Goal: Task Accomplishment & Management: Use online tool/utility

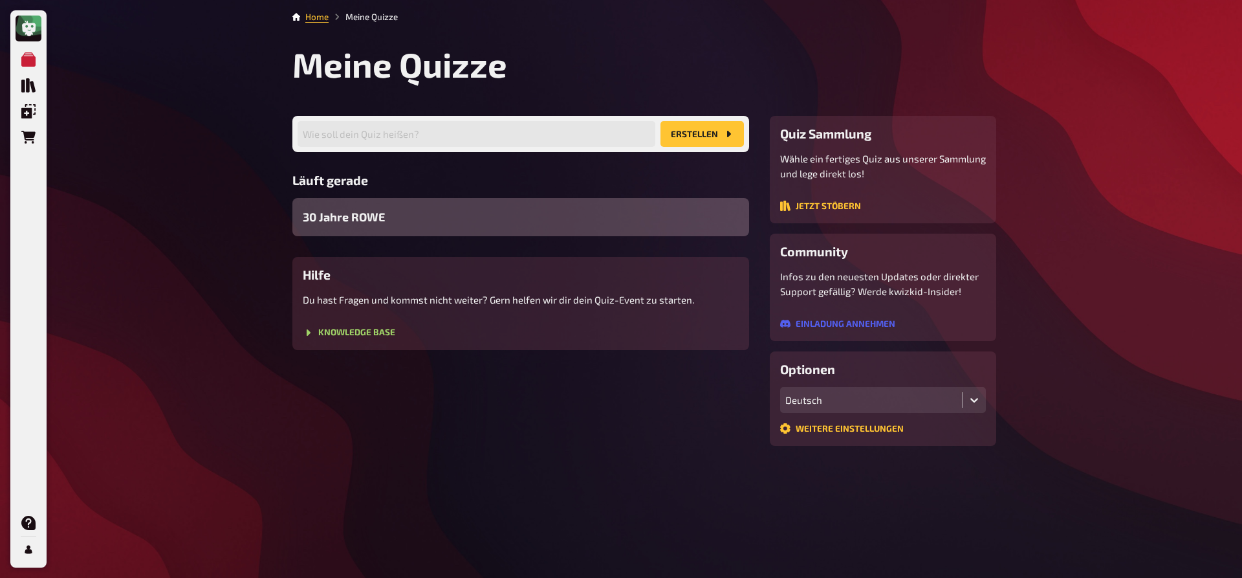
click at [349, 212] on span "30 Jahre ROWE" at bounding box center [344, 216] width 82 height 17
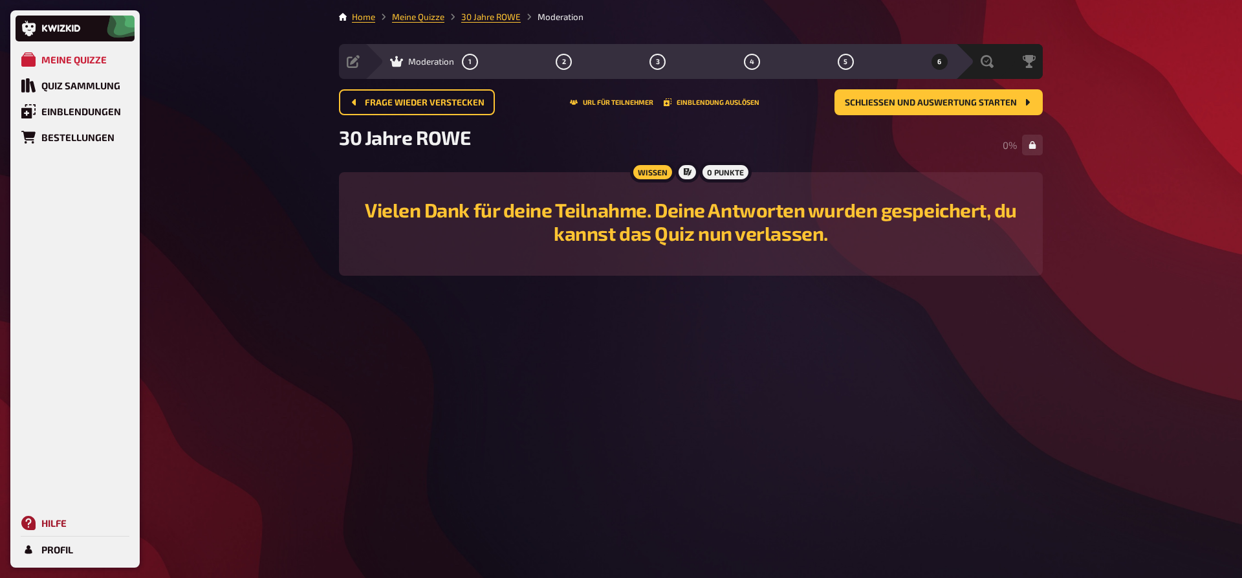
click at [36, 524] on link "Hilfe" at bounding box center [75, 523] width 119 height 26
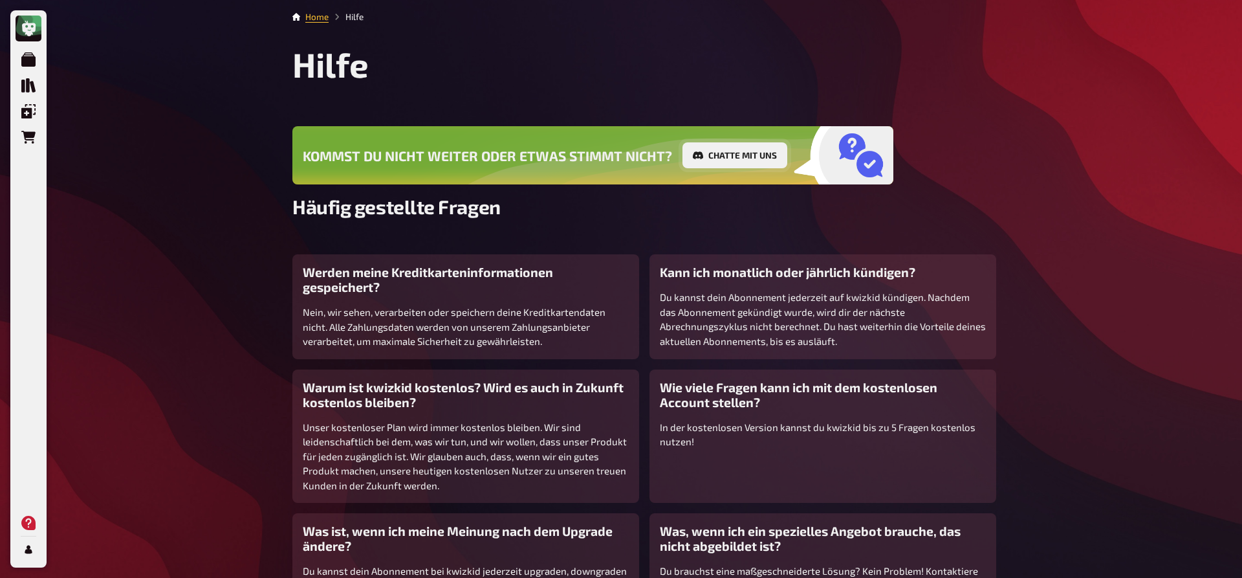
click at [714, 154] on button "Chatte mit uns" at bounding box center [735, 155] width 105 height 26
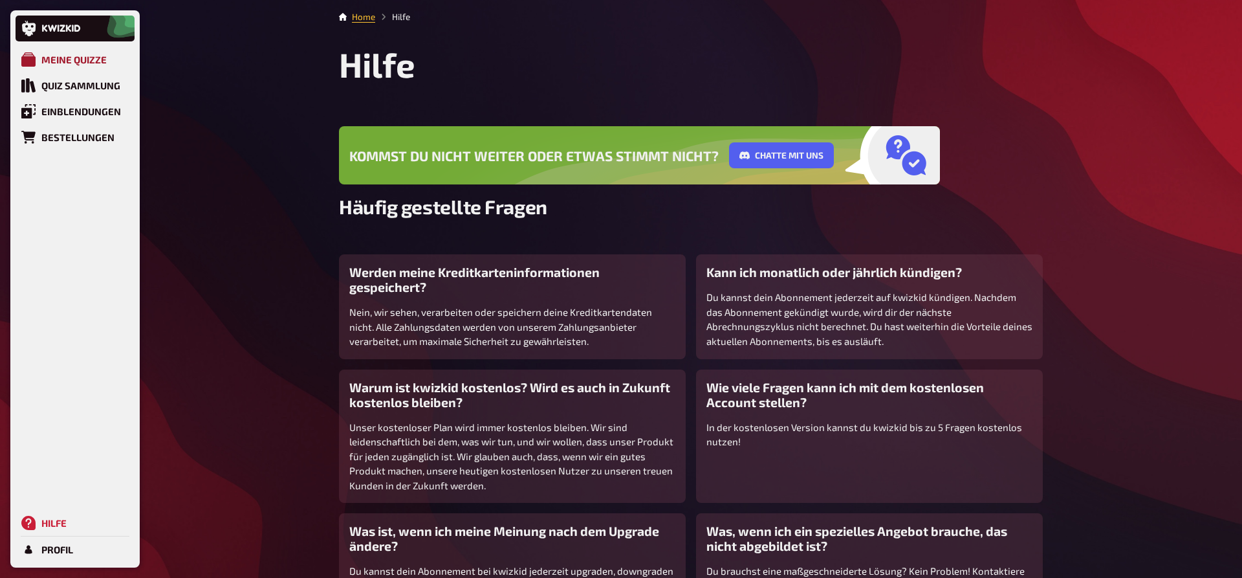
click at [90, 63] on div "Meine Quizze" at bounding box center [73, 60] width 65 height 12
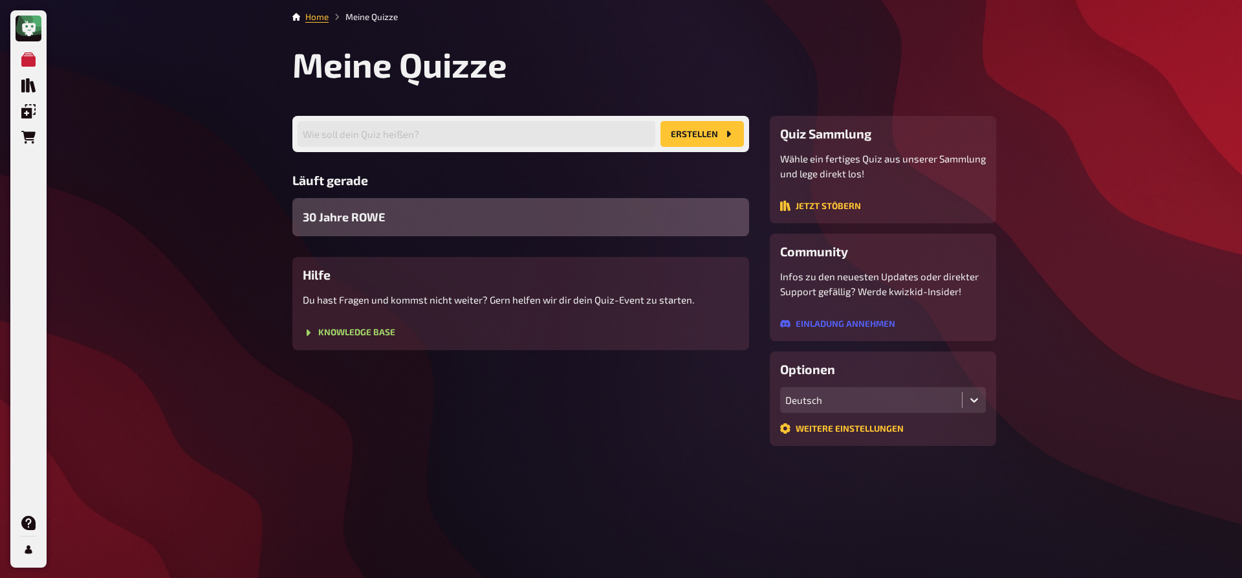
click at [509, 214] on div "30 Jahre ROWE" at bounding box center [520, 217] width 457 height 38
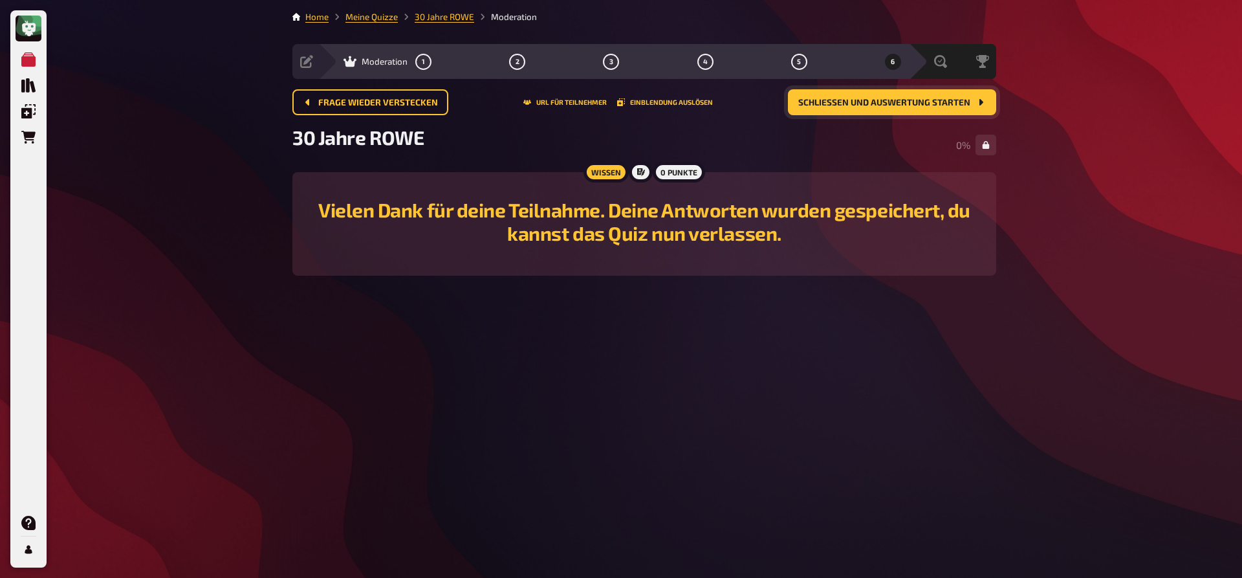
click at [896, 103] on span "Schließen und Auswertung starten" at bounding box center [884, 102] width 172 height 9
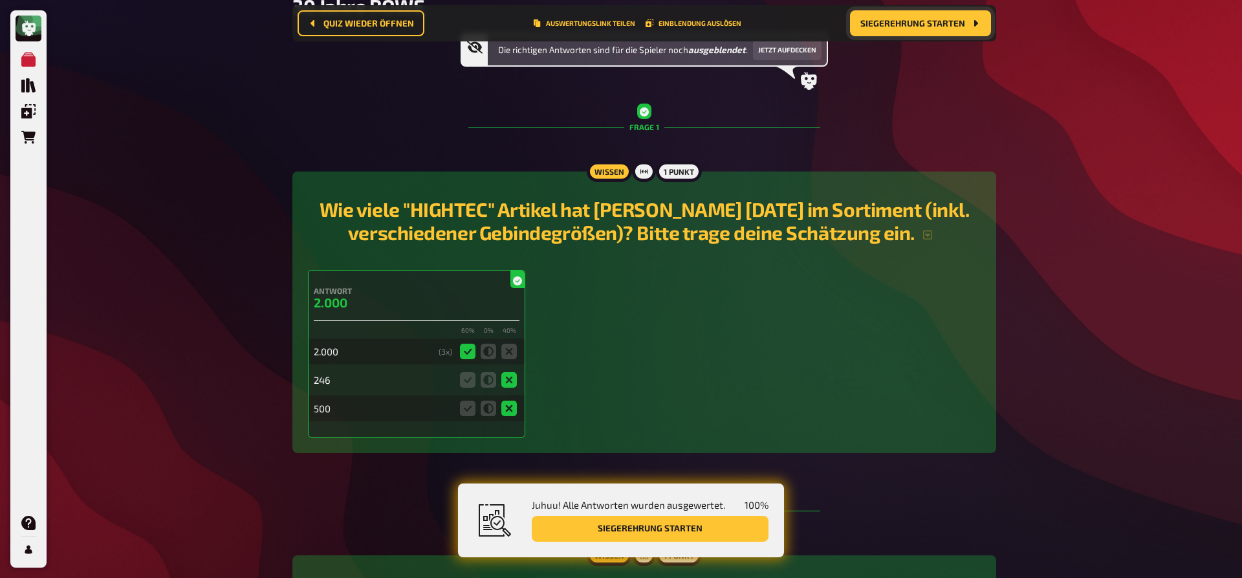
scroll to position [76, 0]
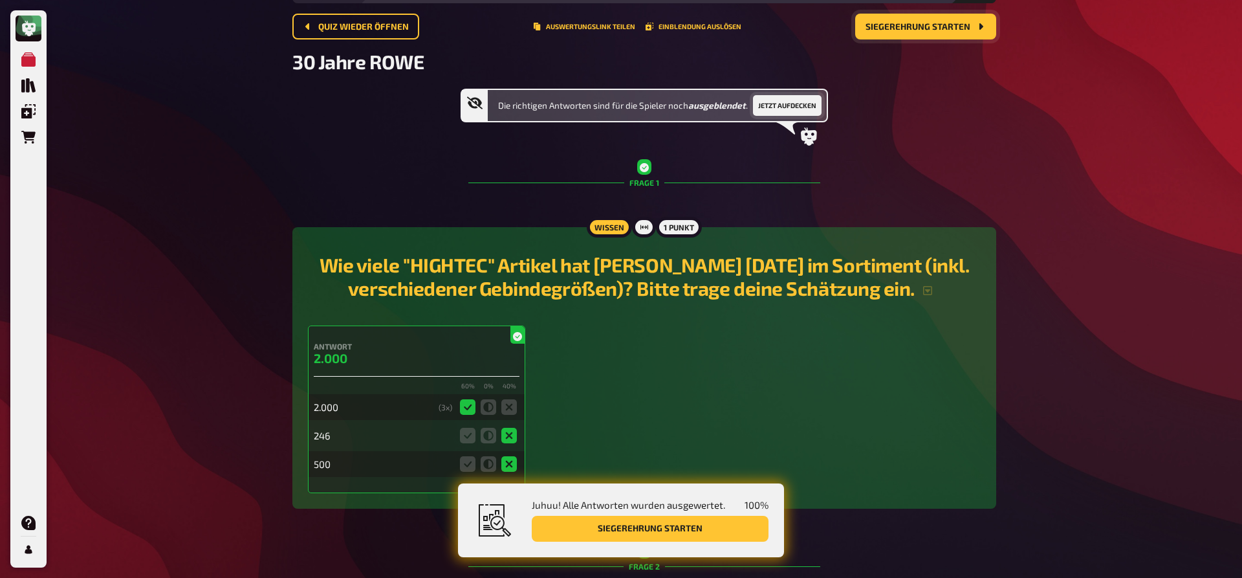
click at [777, 109] on button "Jetzt aufdecken" at bounding box center [787, 105] width 69 height 21
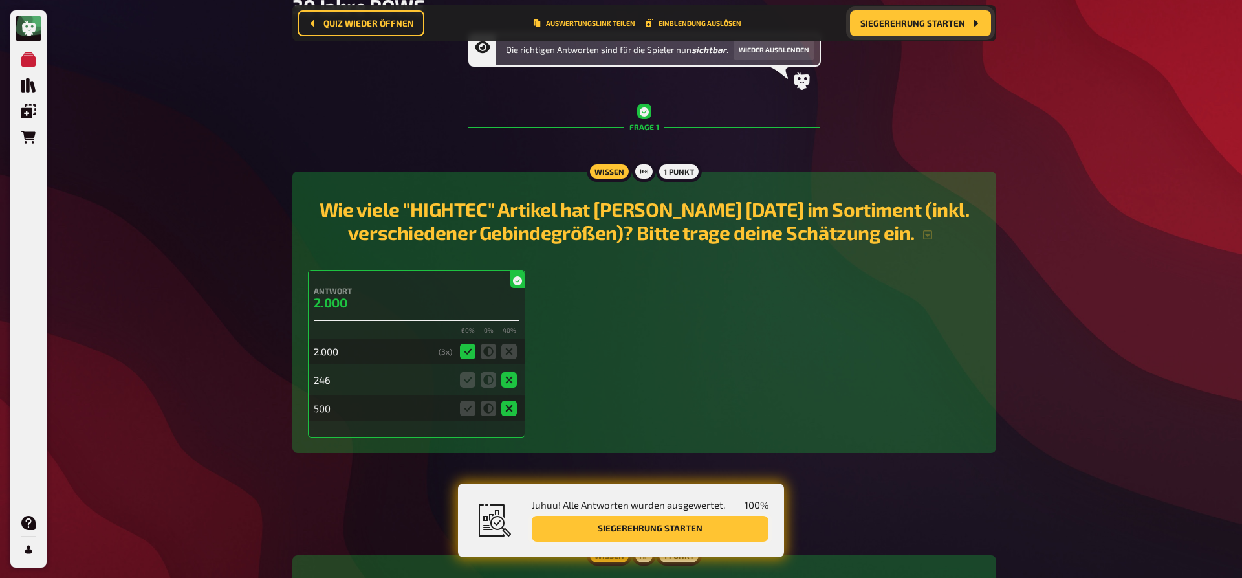
click at [719, 529] on button "Siegerehrung starten" at bounding box center [650, 529] width 237 height 26
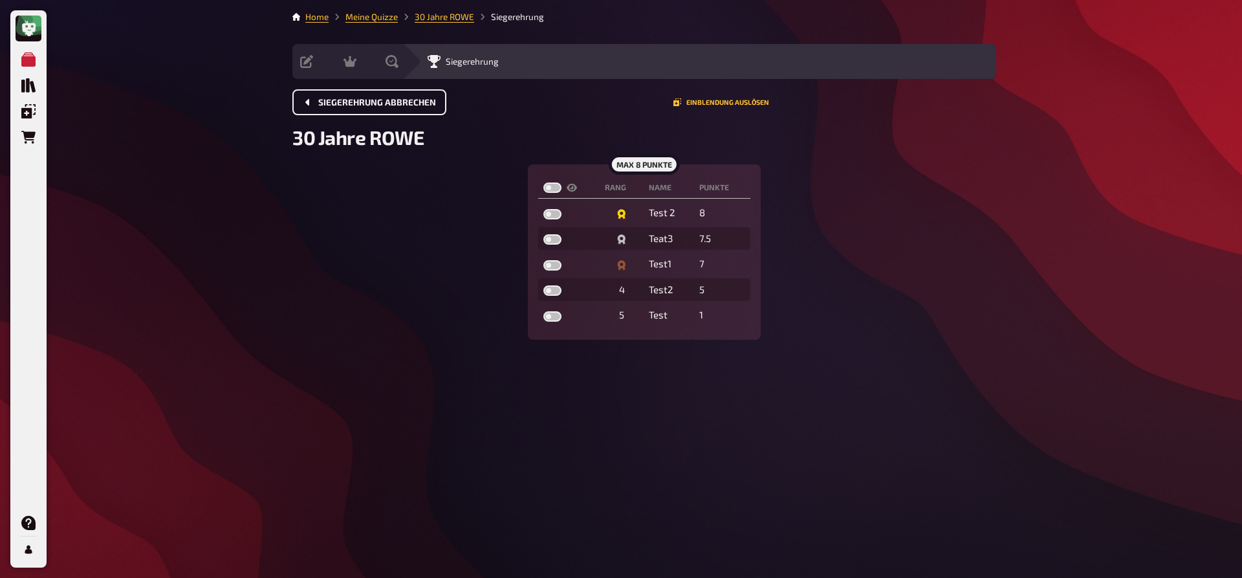
click at [371, 100] on span "Siegerehrung abbrechen" at bounding box center [377, 102] width 118 height 9
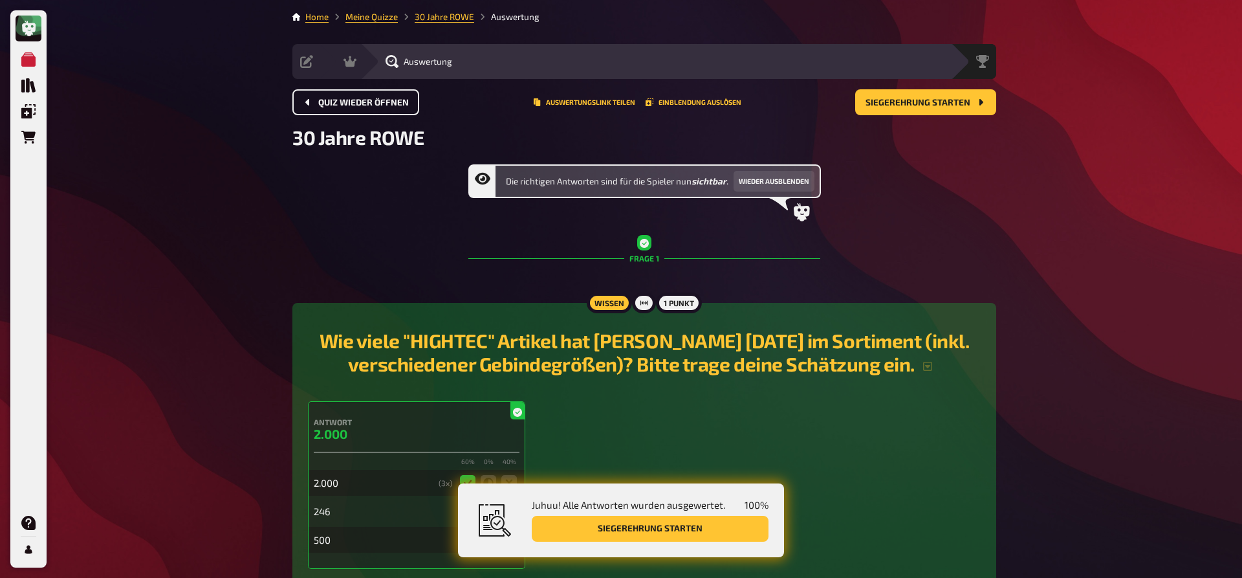
click at [347, 102] on span "Quiz wieder öffnen" at bounding box center [363, 102] width 91 height 9
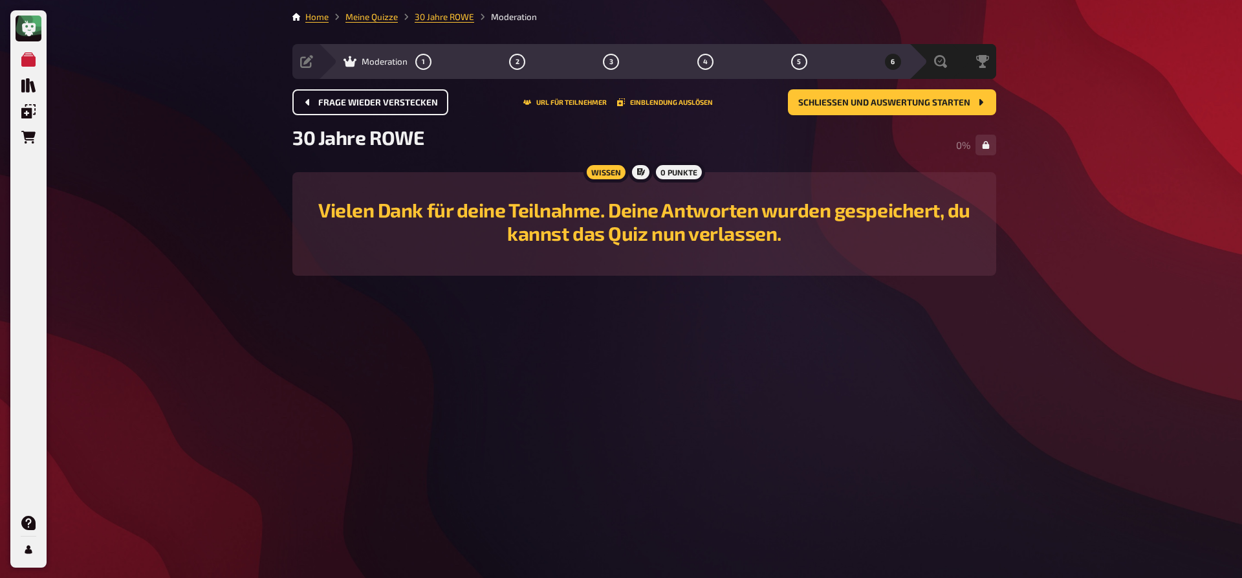
click at [740, 221] on h2 "Vielen Dank für deine Teilnahme. Deine Antworten wurden gespeichert, du kannst …" at bounding box center [644, 221] width 673 height 47
click at [305, 60] on icon at bounding box center [306, 61] width 13 height 13
